Goal: Transaction & Acquisition: Purchase product/service

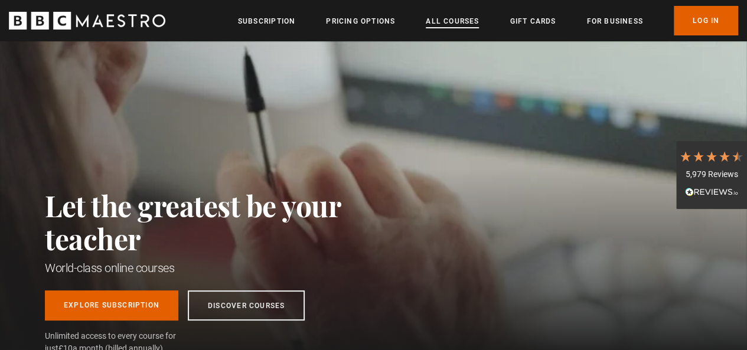
click at [442, 22] on link "All Courses" at bounding box center [452, 21] width 53 height 12
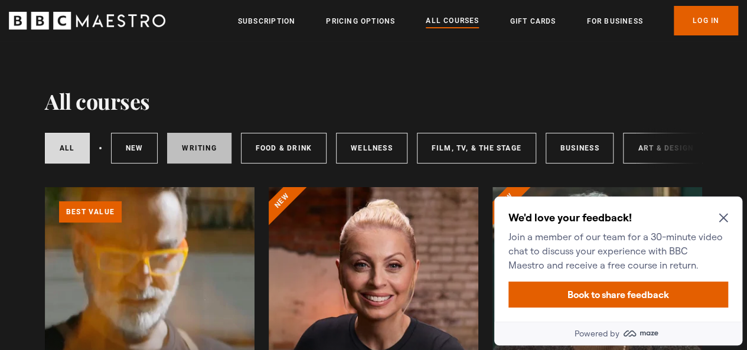
click at [204, 148] on link "Writing" at bounding box center [199, 148] width 64 height 31
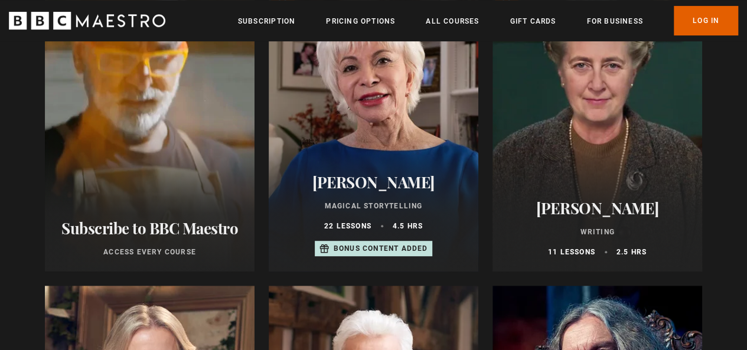
scroll to position [173, 0]
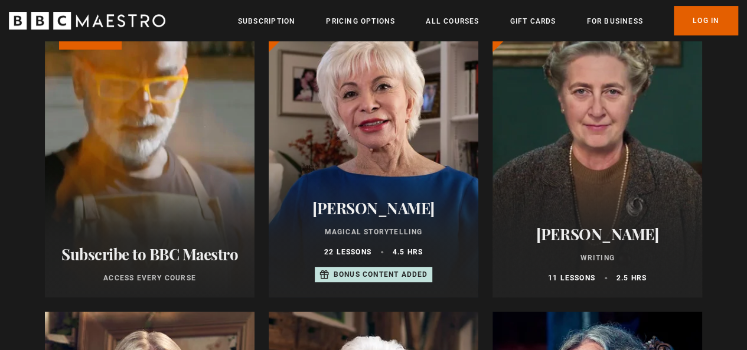
click at [377, 146] on div at bounding box center [374, 155] width 210 height 283
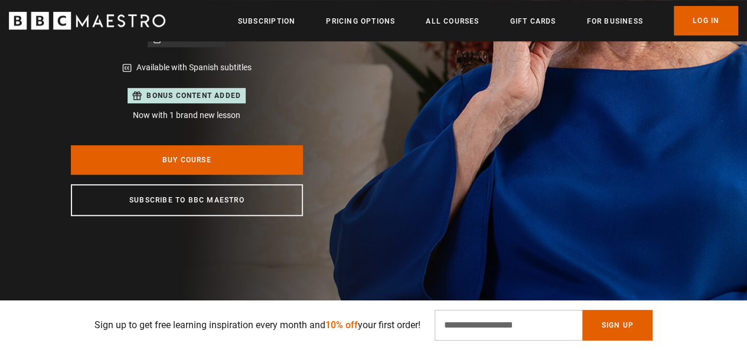
scroll to position [296, 0]
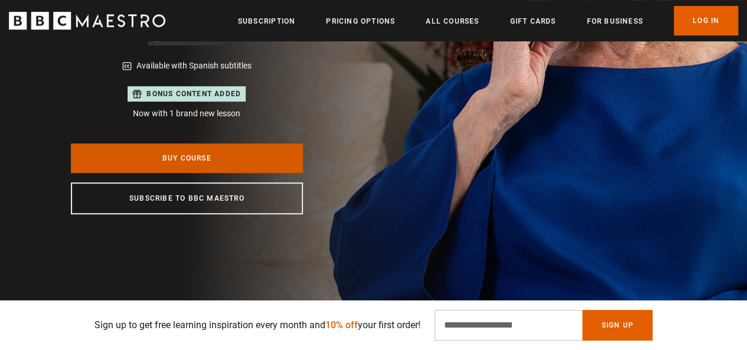
click at [202, 159] on link "Buy Course" at bounding box center [187, 158] width 232 height 30
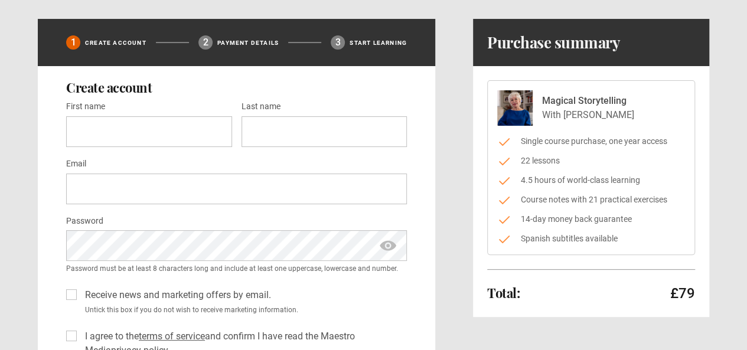
scroll to position [61, 0]
